Goal: Transaction & Acquisition: Purchase product/service

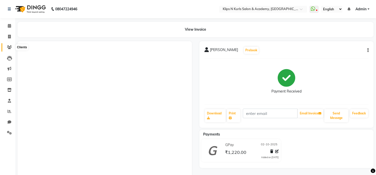
drag, startPoint x: 0, startPoint y: 0, endPoint x: 9, endPoint y: 49, distance: 49.5
click at [9, 49] on icon at bounding box center [9, 47] width 5 height 4
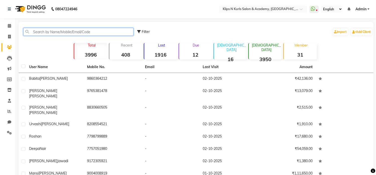
click at [36, 30] on input "text" at bounding box center [78, 32] width 110 height 8
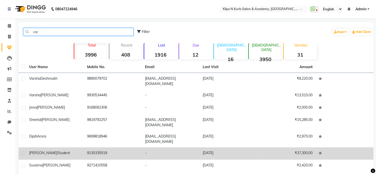
type input "var"
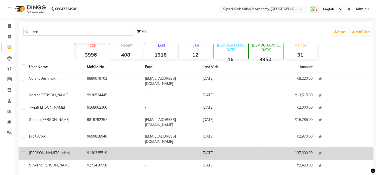
click at [99, 147] on td "9130335519" at bounding box center [113, 153] width 58 height 12
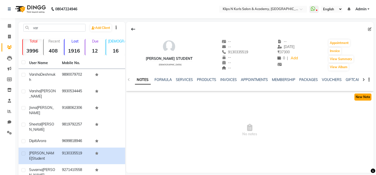
click at [368, 96] on button "New Note" at bounding box center [363, 96] width 17 height 7
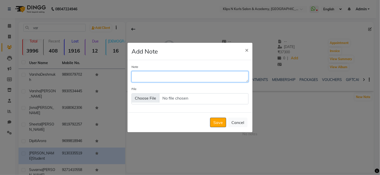
click at [158, 77] on textarea "Note" at bounding box center [190, 76] width 117 height 11
type textarea "Shubhagi vqrsha bhabi eyebrow"
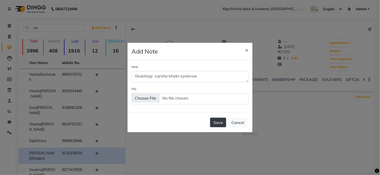
click at [218, 123] on button "Save" at bounding box center [218, 123] width 16 height 10
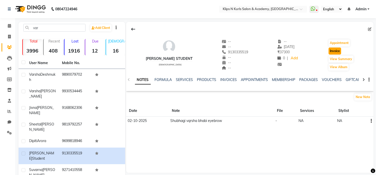
click at [341, 49] on button "Invoice" at bounding box center [335, 50] width 13 height 7
select select "service"
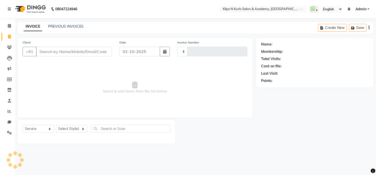
type input "1564"
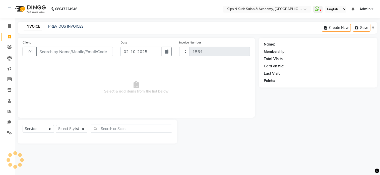
select select "124"
type input "9130335519"
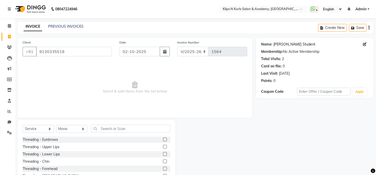
click at [298, 42] on link "[PERSON_NAME] Student" at bounding box center [295, 44] width 42 height 5
click at [67, 129] on select "Select Stylist Chandani Front Desk Ishika Mona Neha Pooja Priya Smitha Yasmeen" at bounding box center [71, 129] width 31 height 8
select select "86065"
click at [56, 125] on select "Select Stylist Chandani Front Desk Ishika Mona Neha Pooja Priya Smitha Yasmeen" at bounding box center [71, 129] width 31 height 8
click at [163, 140] on label at bounding box center [165, 139] width 4 height 4
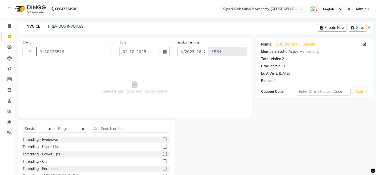
click at [163, 140] on input "checkbox" at bounding box center [164, 139] width 3 height 3
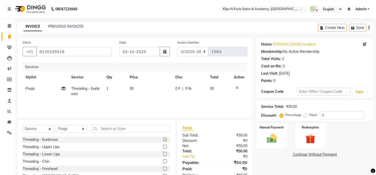
checkbox input "false"
click at [269, 139] on img at bounding box center [272, 139] width 17 height 12
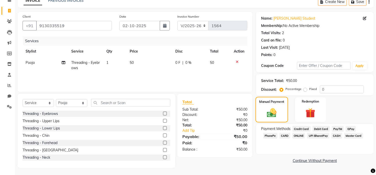
scroll to position [26, 0]
click at [336, 134] on span "CASH" at bounding box center [337, 135] width 11 height 6
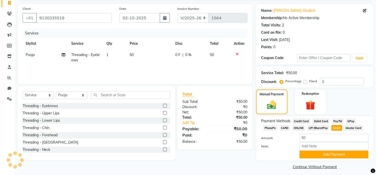
scroll to position [38, 0]
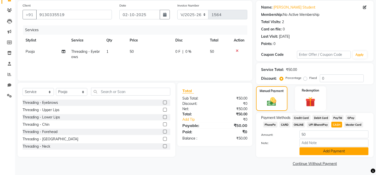
click at [327, 150] on button "Add Payment" at bounding box center [334, 151] width 69 height 8
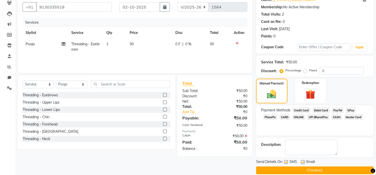
scroll to position [51, 0]
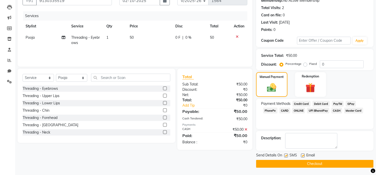
click at [319, 162] on button "Checkout" at bounding box center [315, 164] width 118 height 8
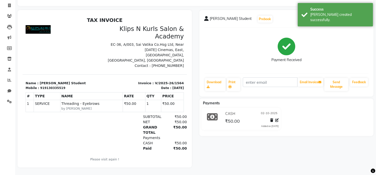
scroll to position [35, 0]
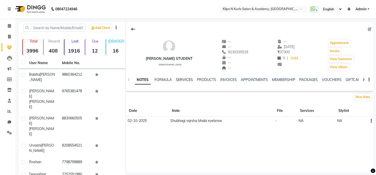
click at [184, 80] on link "SERVICES" at bounding box center [184, 79] width 17 height 5
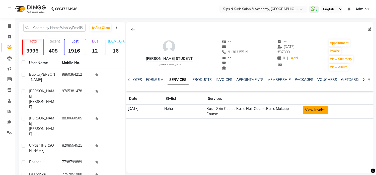
click at [322, 110] on button "View Invoice" at bounding box center [315, 110] width 25 height 8
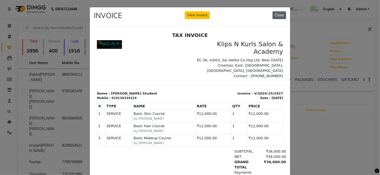
click at [278, 16] on button "Close" at bounding box center [280, 15] width 14 height 8
